Goal: Check status: Check status

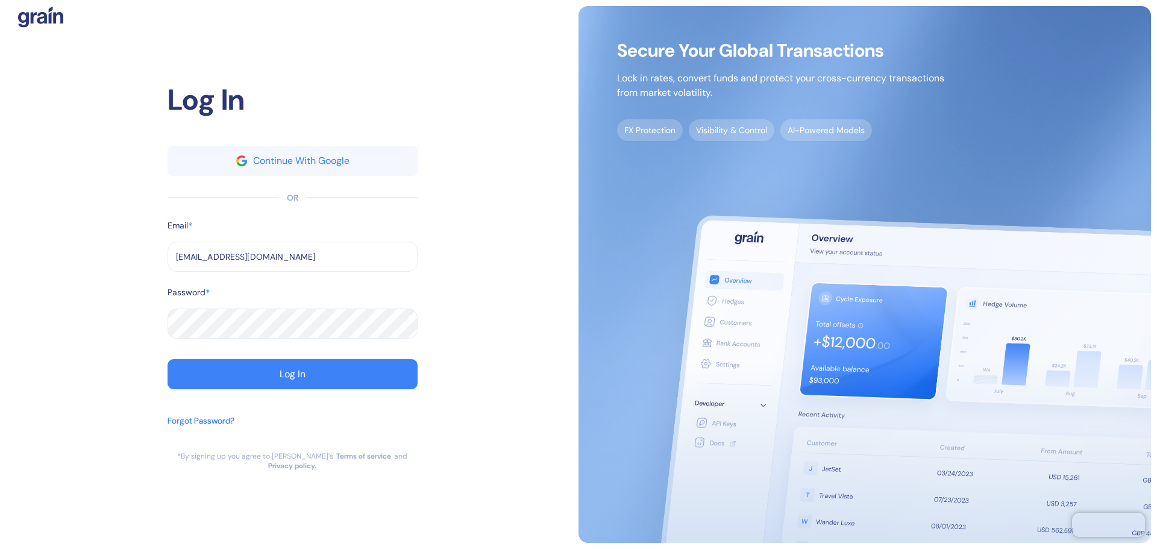
type input "[EMAIL_ADDRESS][DOMAIN_NAME]"
click at [277, 374] on button "Log In" at bounding box center [293, 374] width 250 height 30
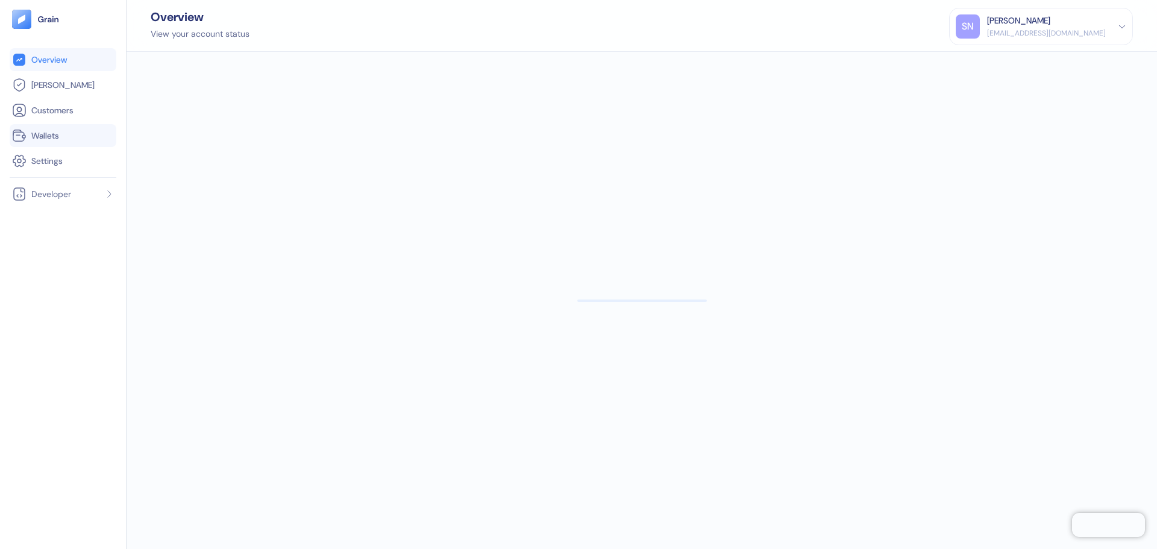
click at [33, 139] on span "Wallets" at bounding box center [45, 136] width 28 height 12
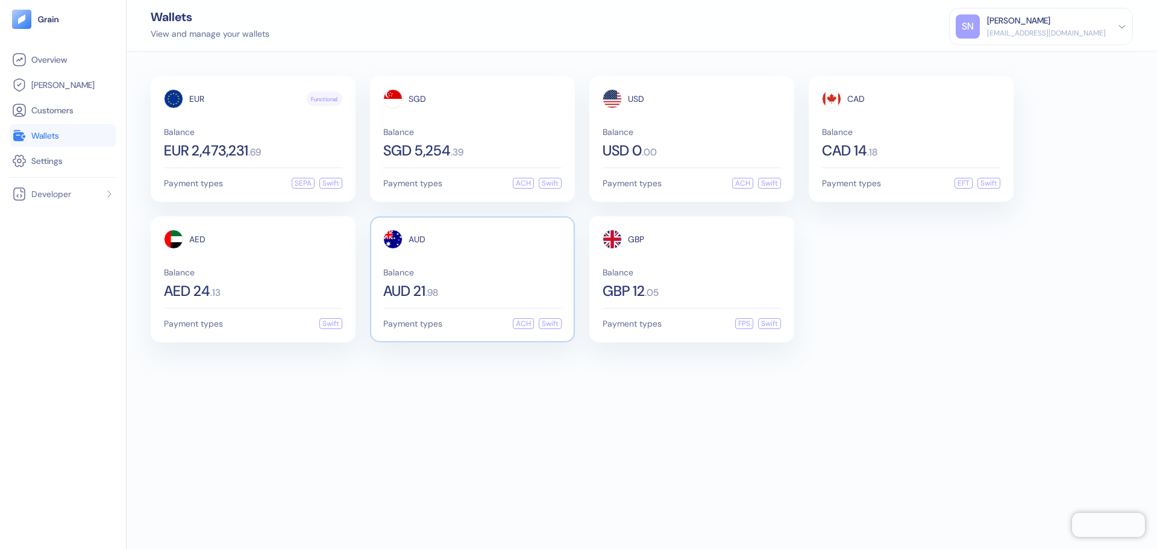
click at [511, 272] on span "Balance" at bounding box center [472, 272] width 178 height 8
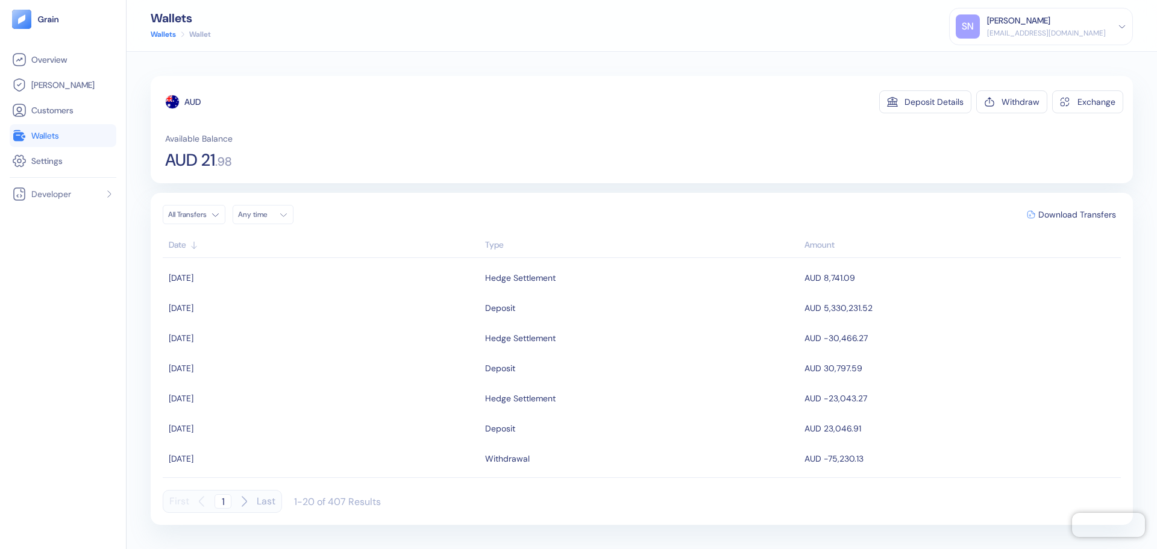
scroll to position [393, 0]
click at [240, 503] on icon "button" at bounding box center [244, 501] width 14 height 14
type input "2"
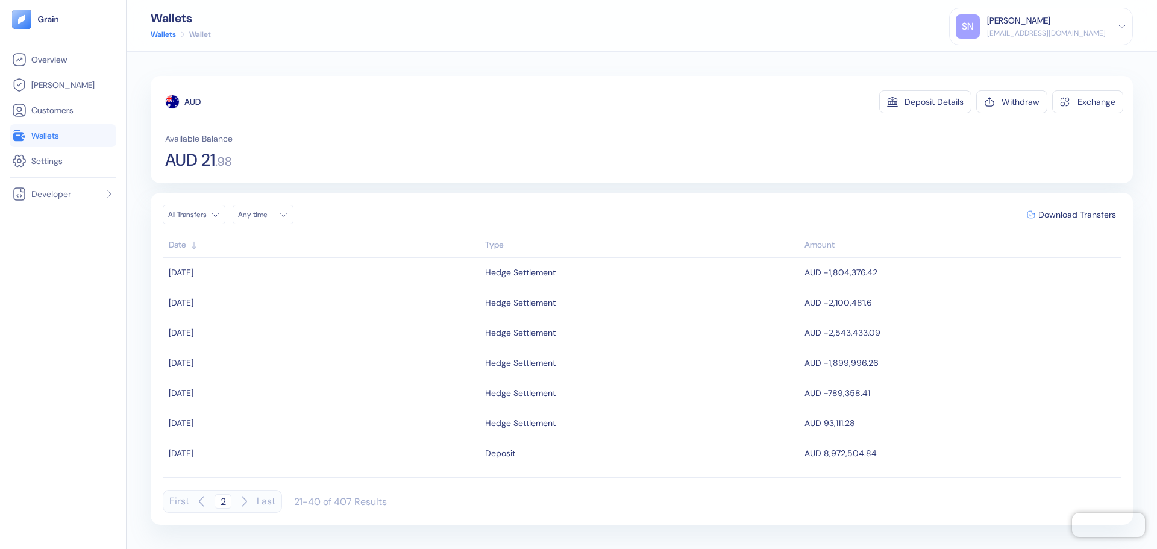
scroll to position [0, 0]
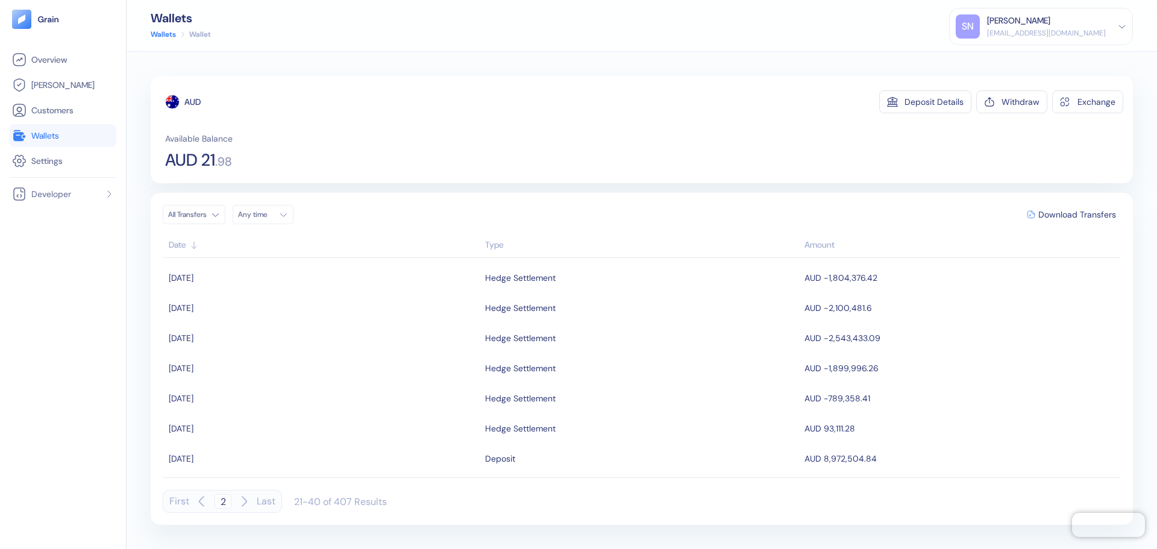
click at [62, 128] on li "Wallets" at bounding box center [63, 135] width 107 height 23
click at [62, 136] on link "Wallets" at bounding box center [63, 135] width 102 height 14
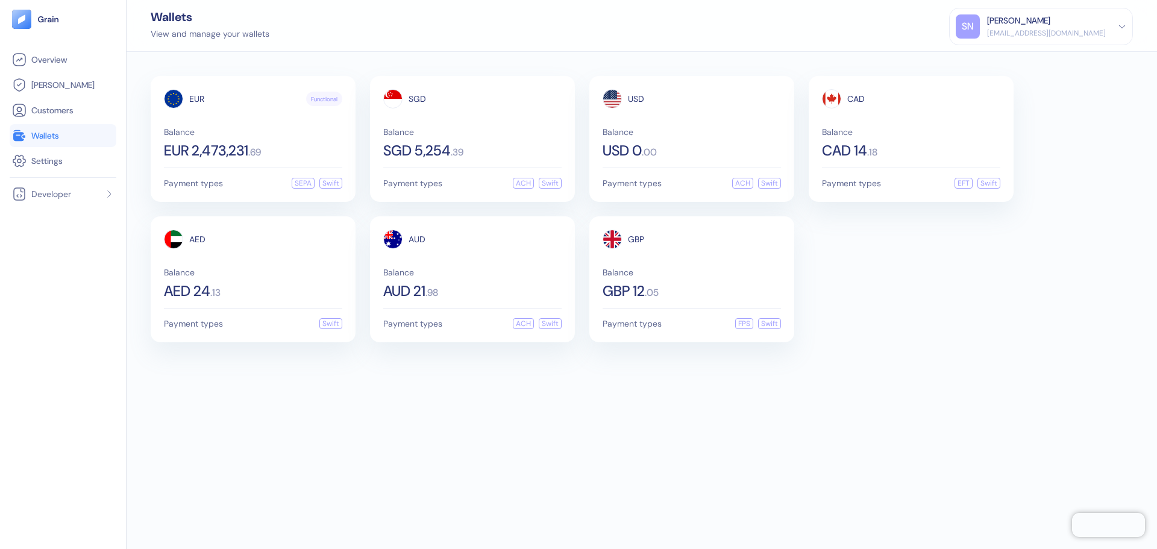
click at [85, 139] on link "Wallets" at bounding box center [63, 135] width 102 height 14
click at [254, 122] on div "EUR Functional Balance EUR 2,473,231 . 69" at bounding box center [253, 123] width 178 height 69
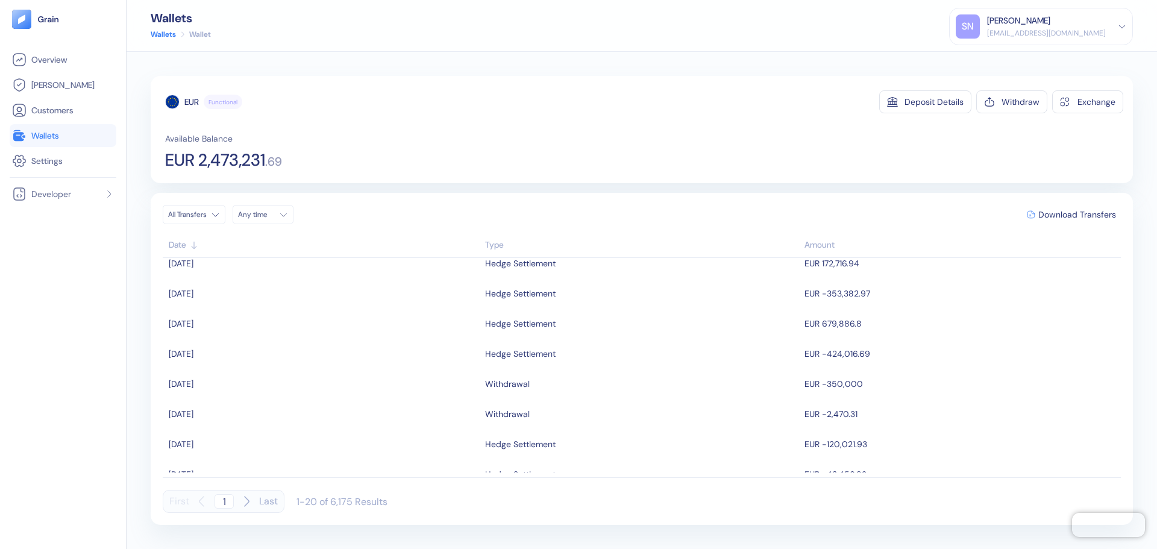
scroll to position [393, 0]
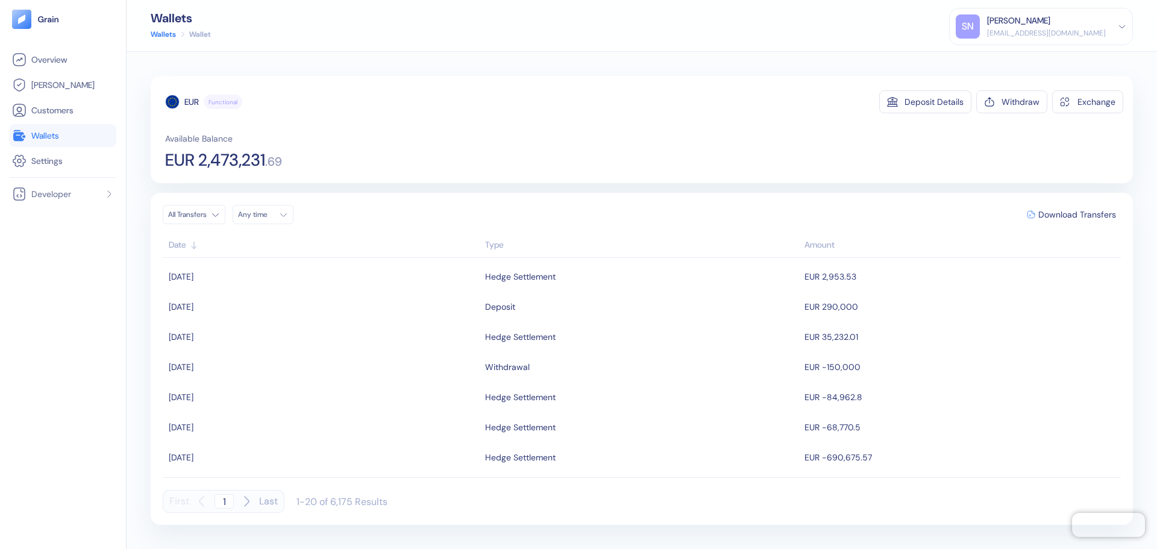
click at [242, 502] on icon "button" at bounding box center [246, 501] width 14 height 14
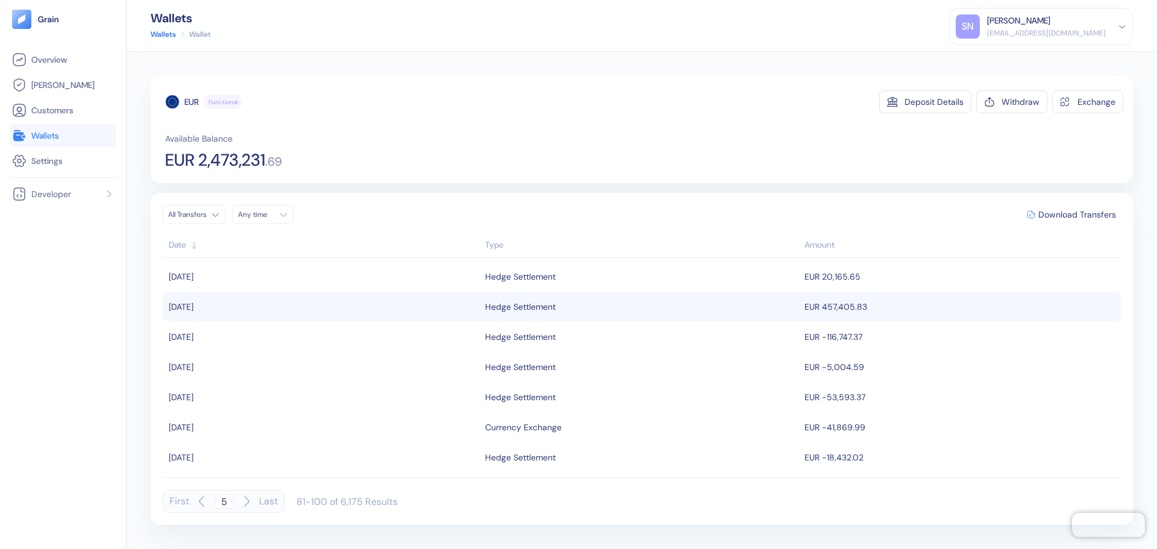
click at [531, 301] on div "Hedge Settlement" at bounding box center [520, 307] width 71 height 20
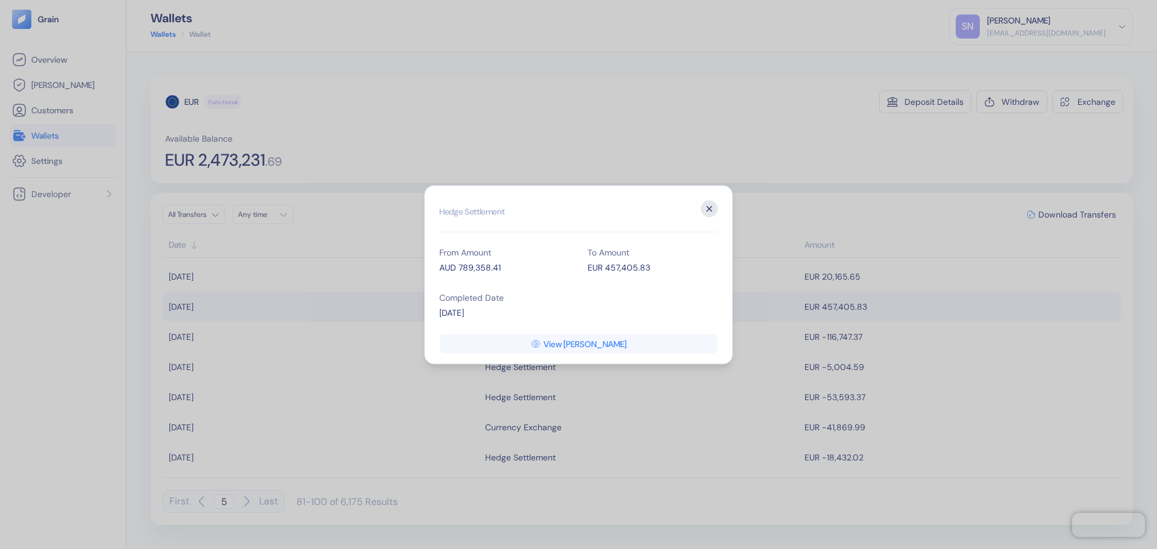
click at [705, 211] on icon "button" at bounding box center [709, 208] width 17 height 17
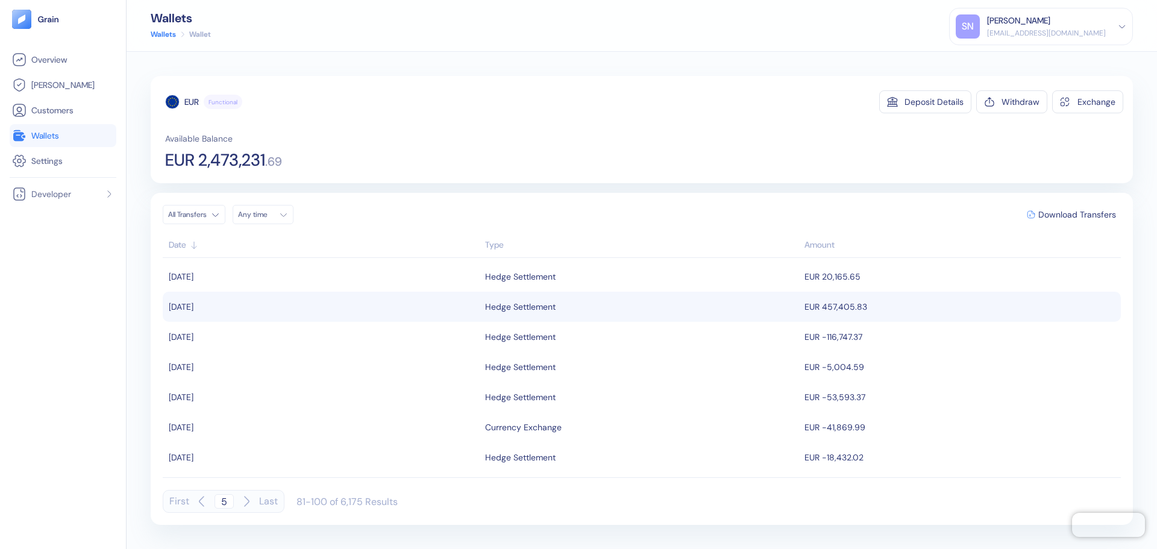
click at [241, 506] on icon "button" at bounding box center [246, 501] width 14 height 14
type input "6"
